Goal: Transaction & Acquisition: Purchase product/service

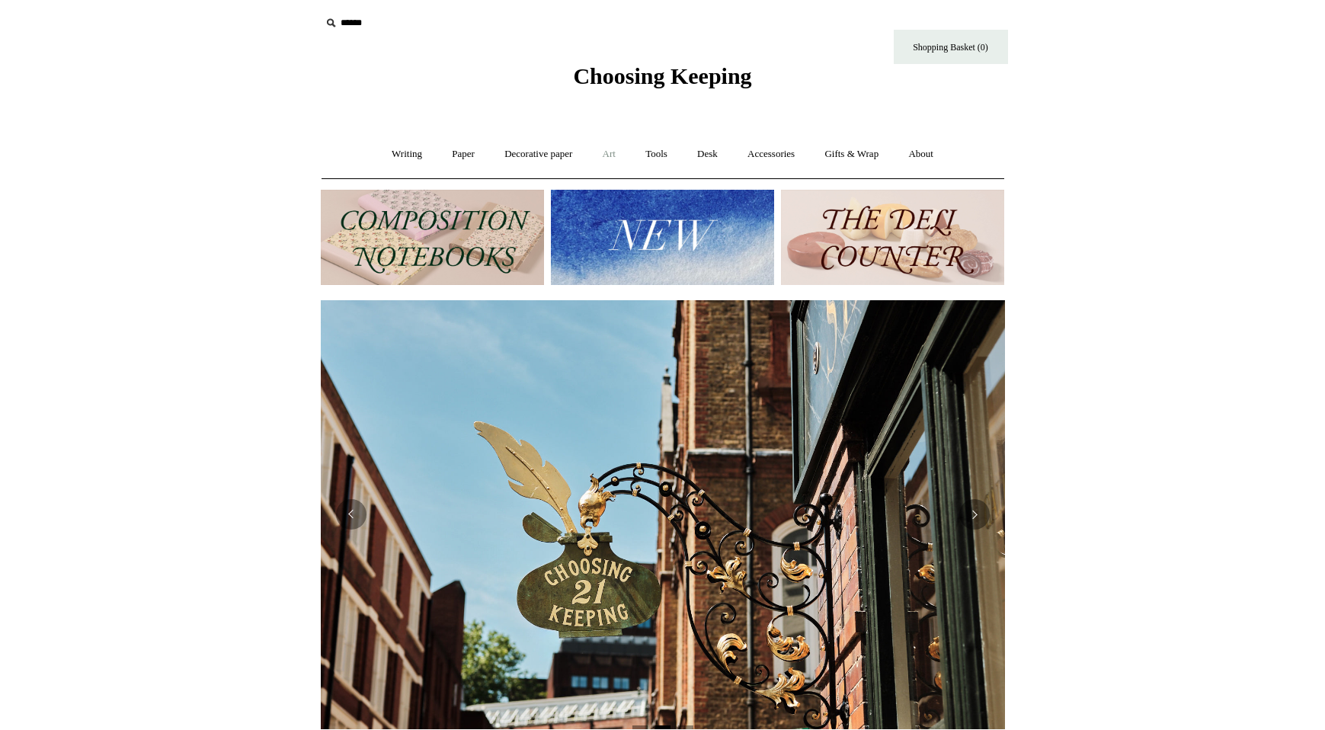
scroll to position [5, 0]
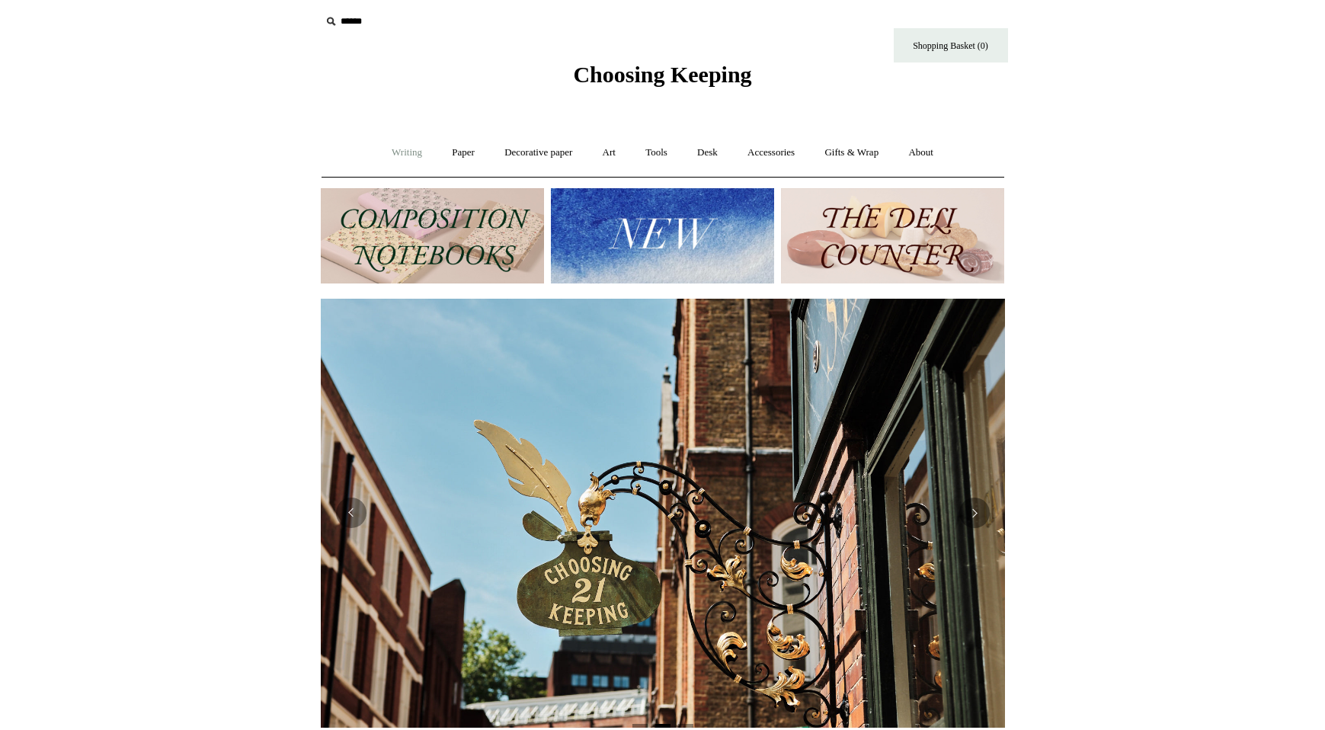
click at [399, 151] on link "Writing +" at bounding box center [407, 153] width 58 height 40
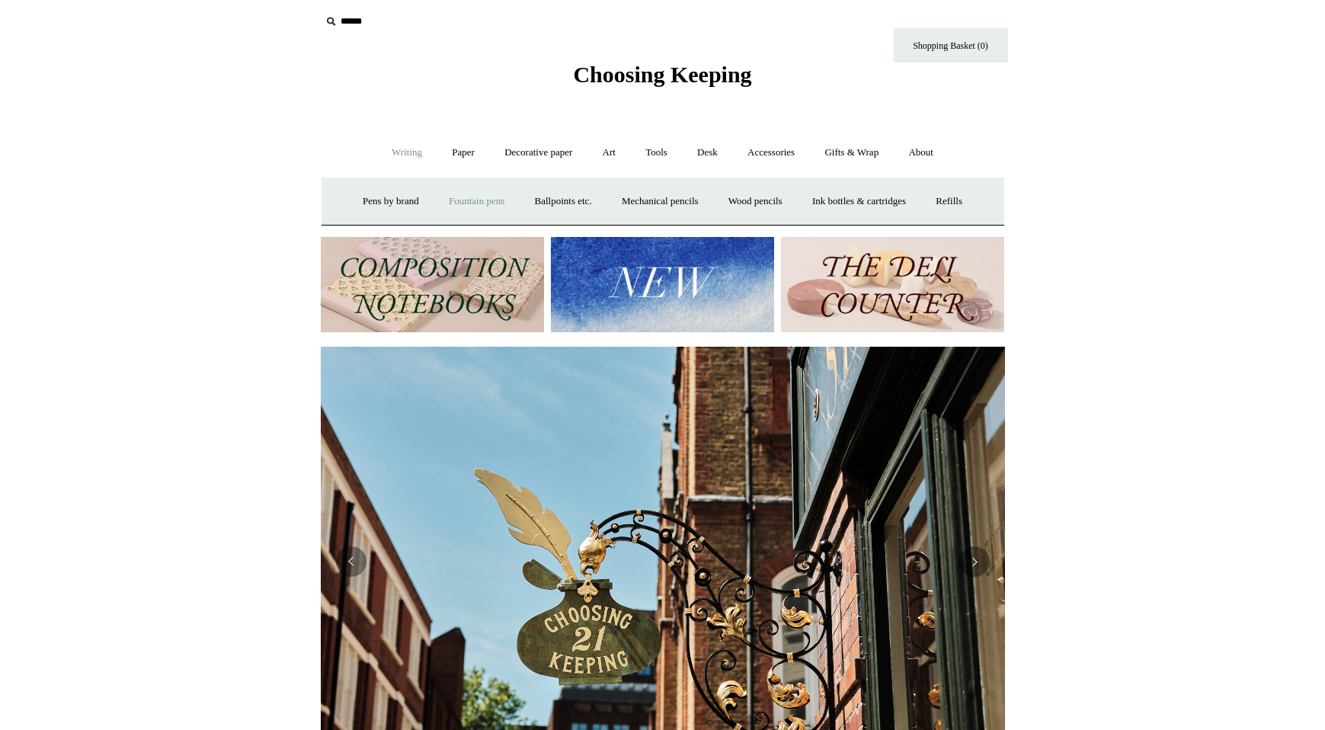
click at [440, 206] on link "Fountain pens +" at bounding box center [476, 201] width 83 height 40
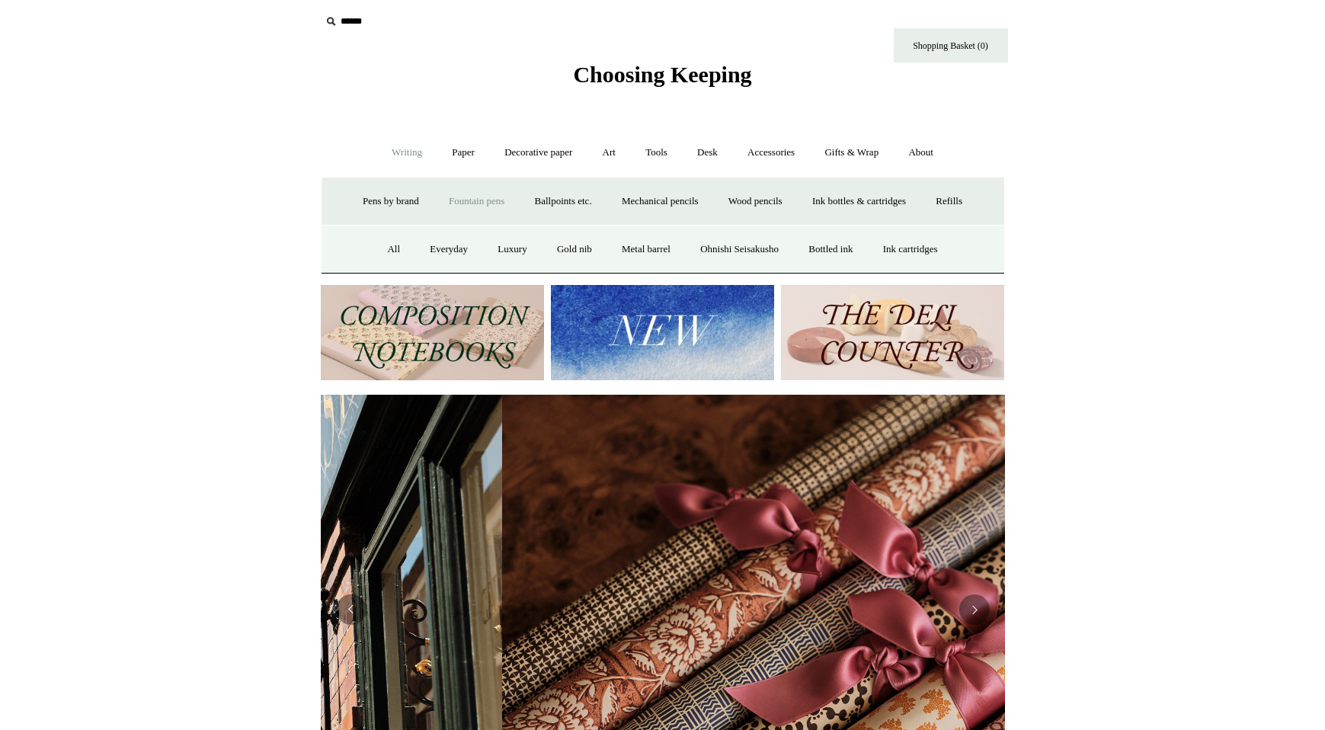
scroll to position [0, 1369]
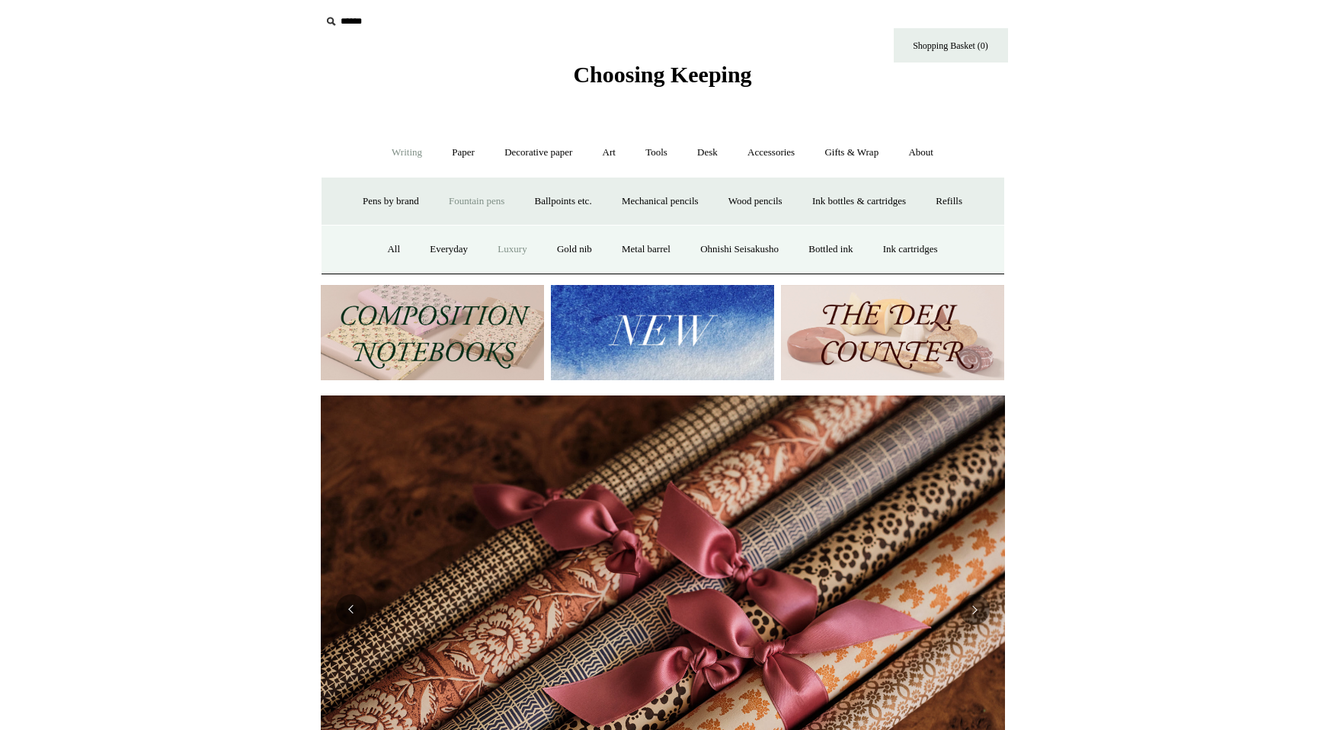
click at [493, 245] on link "Luxury" at bounding box center [512, 249] width 56 height 40
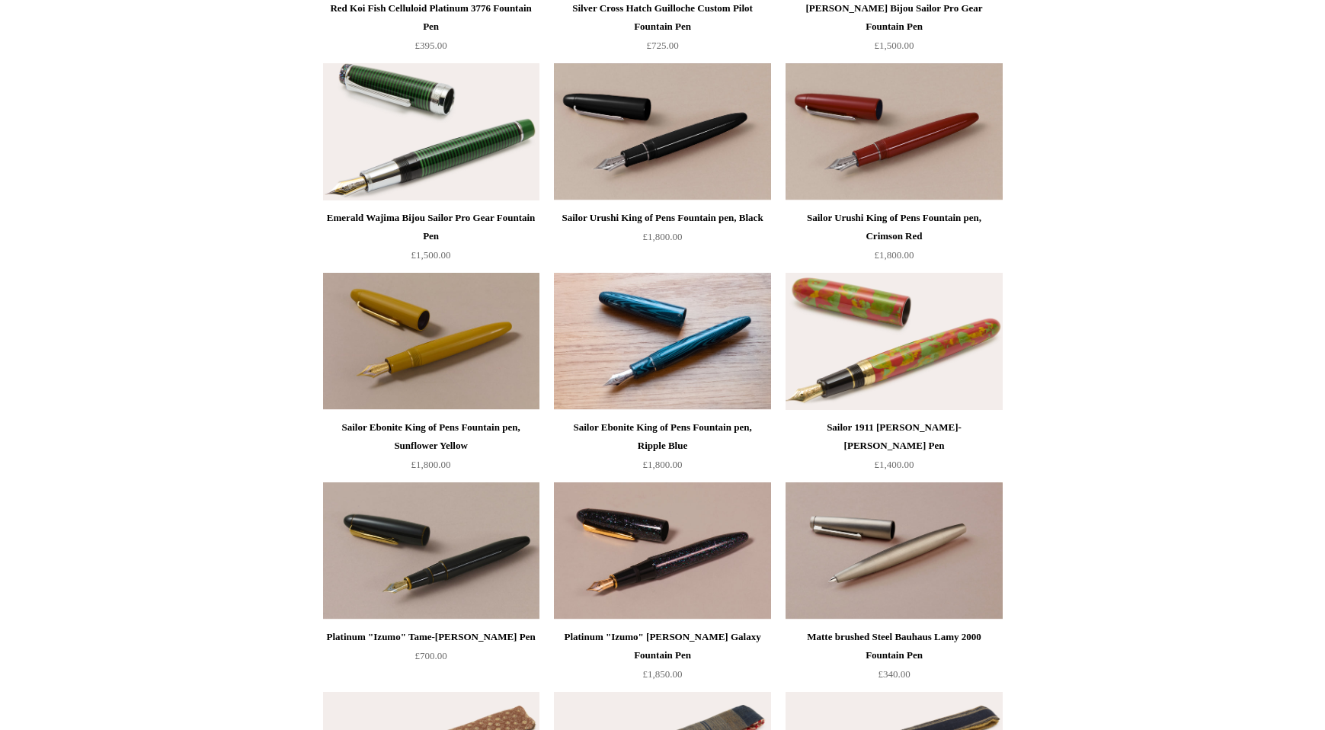
scroll to position [564, 0]
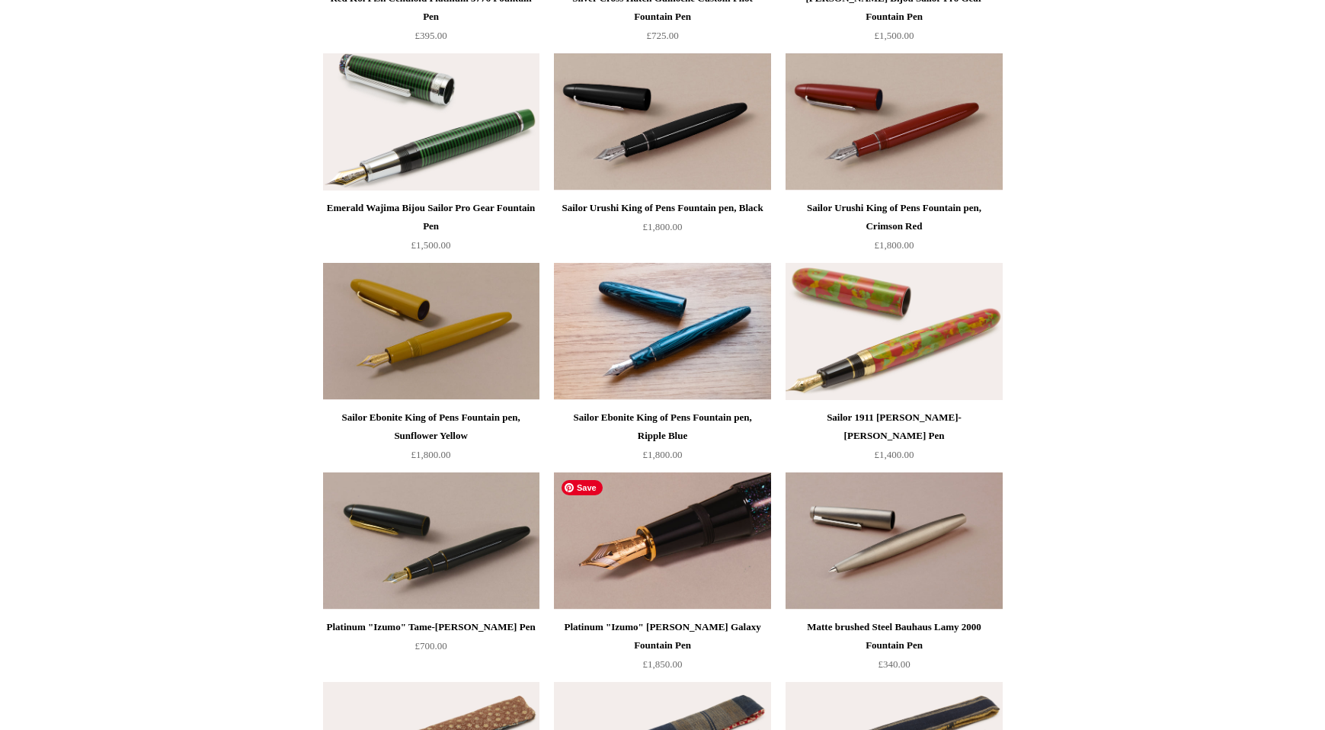
click at [681, 502] on img at bounding box center [662, 541] width 216 height 137
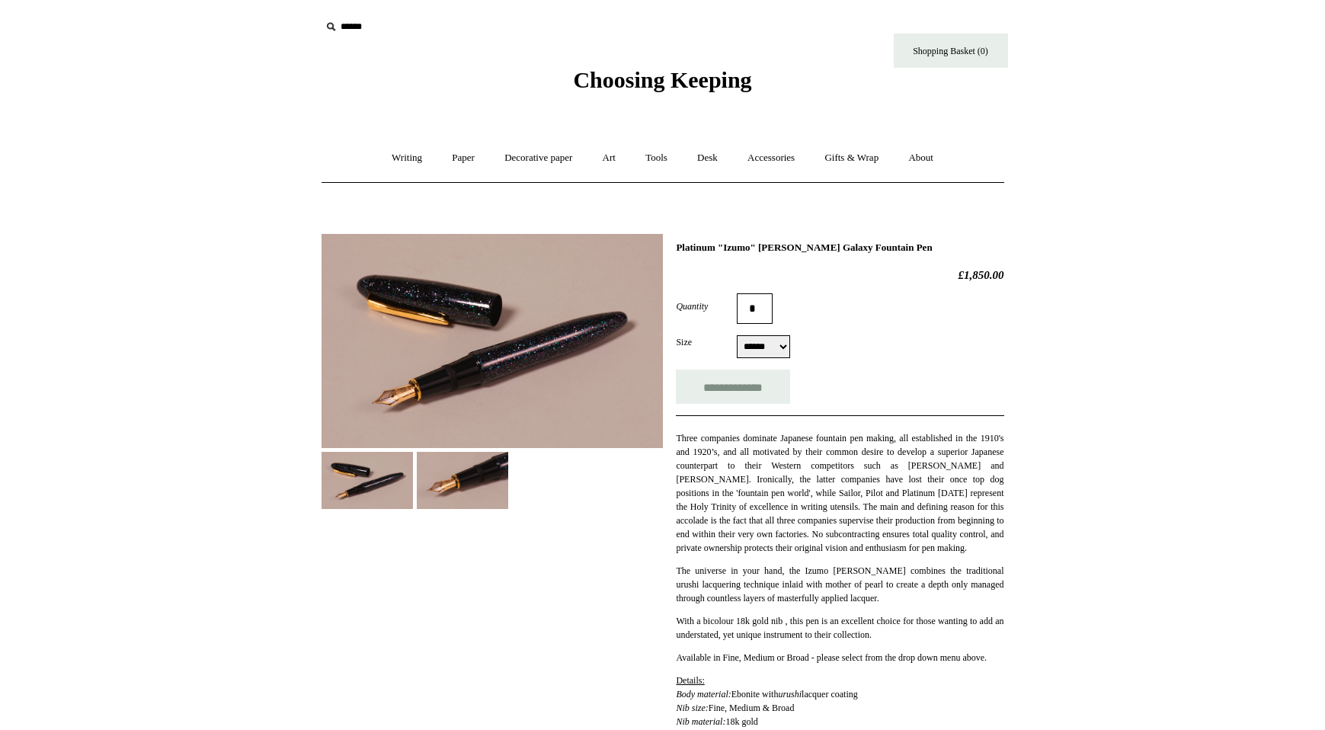
select select "******"
click at [546, 356] on img at bounding box center [492, 341] width 341 height 214
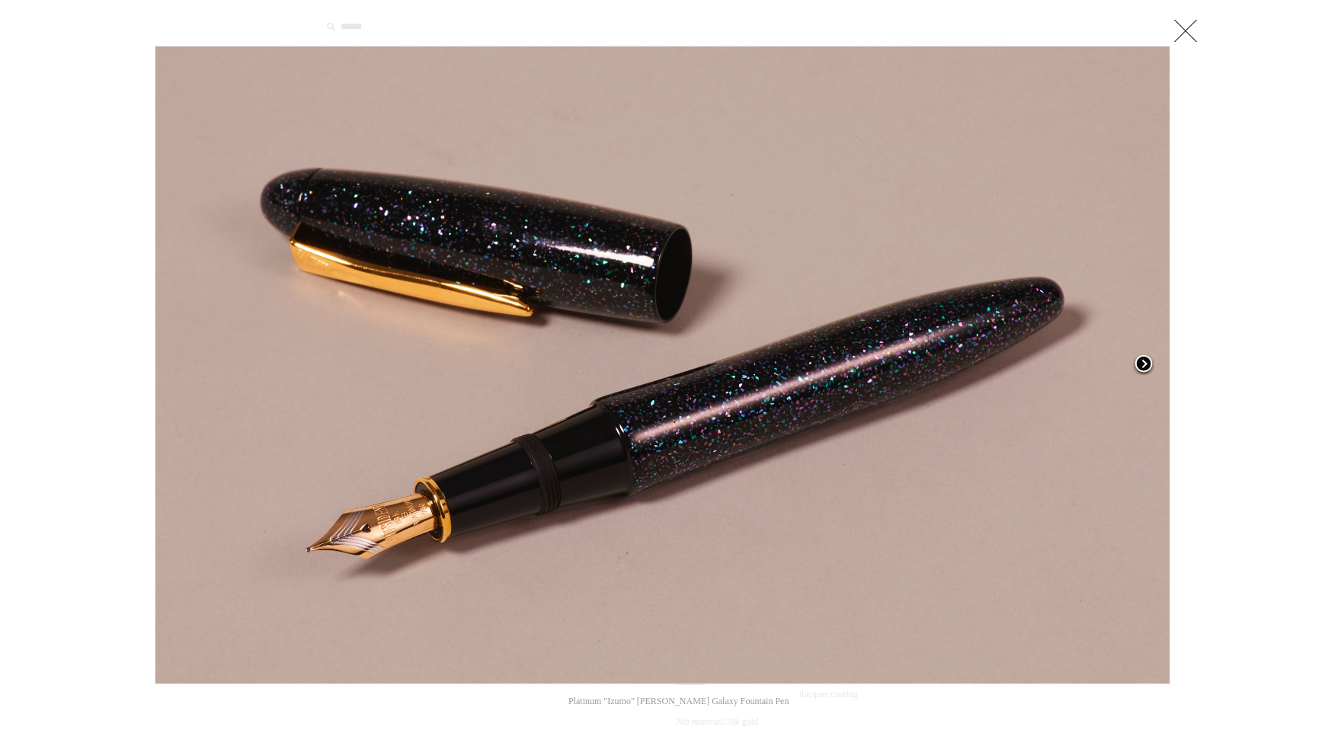
click at [1148, 357] on span at bounding box center [1143, 365] width 23 height 23
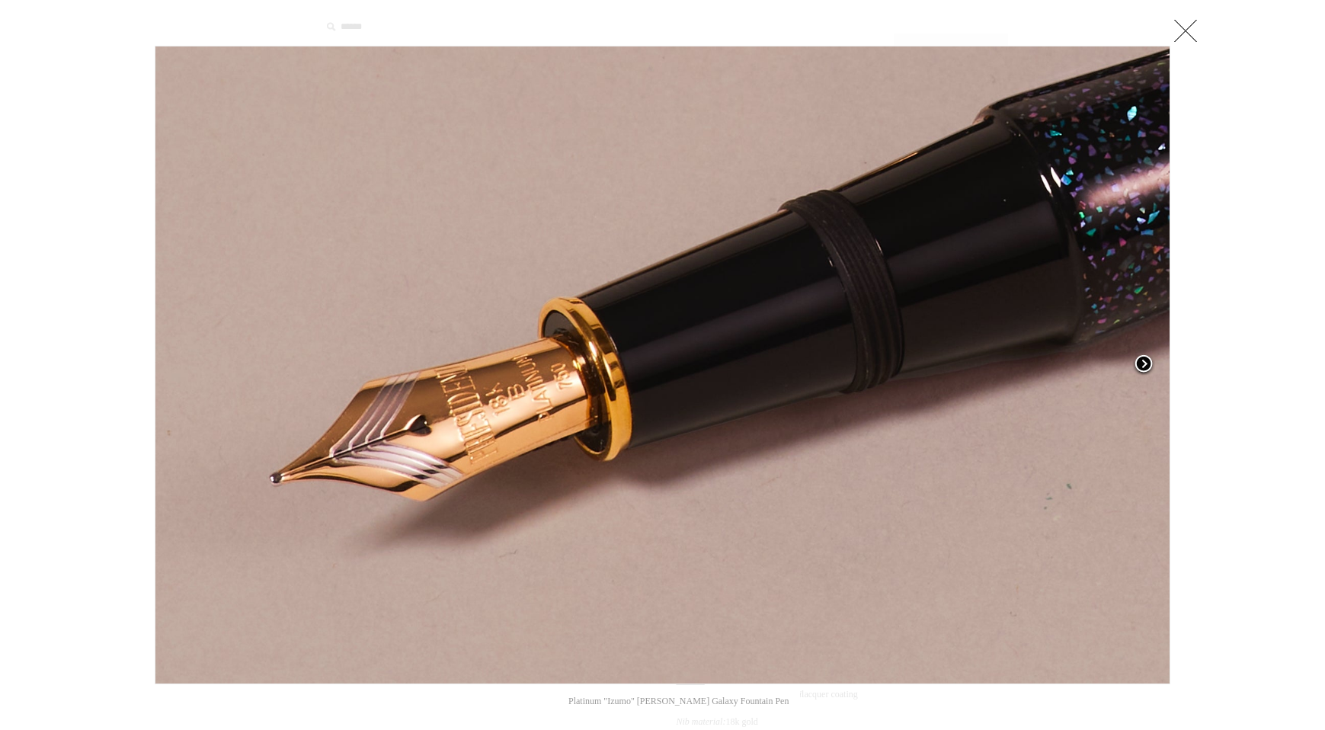
click at [1148, 357] on span at bounding box center [1143, 365] width 23 height 23
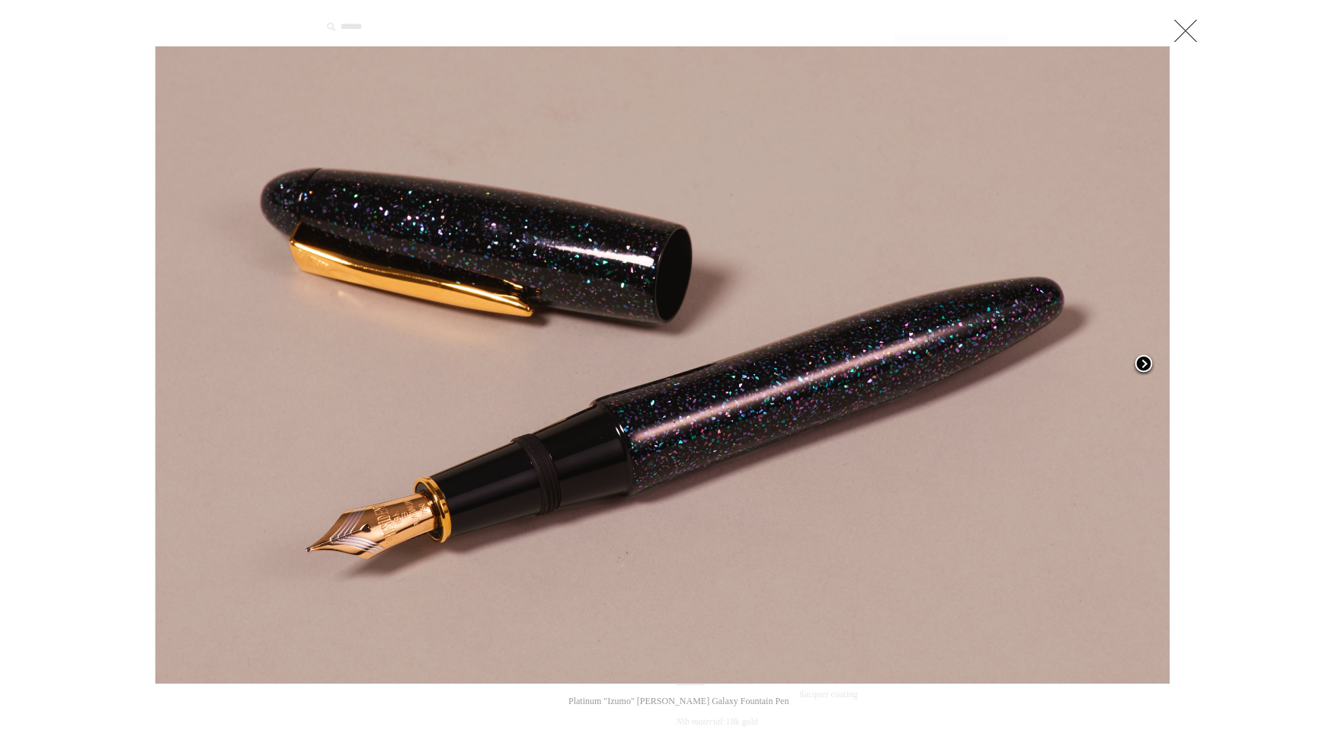
click at [1148, 357] on span at bounding box center [1143, 365] width 23 height 23
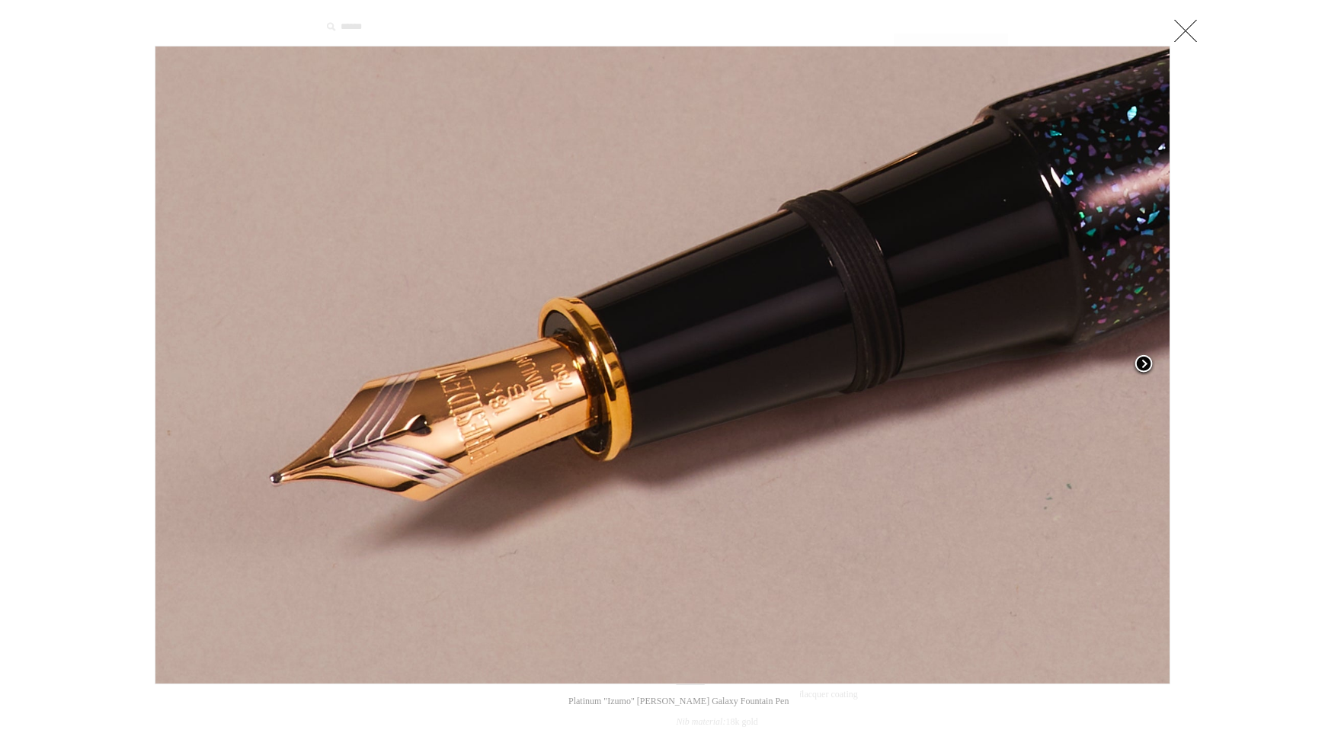
click at [1148, 357] on span at bounding box center [1143, 365] width 23 height 23
